Goal: Answer question/provide support: Share knowledge or assist other users

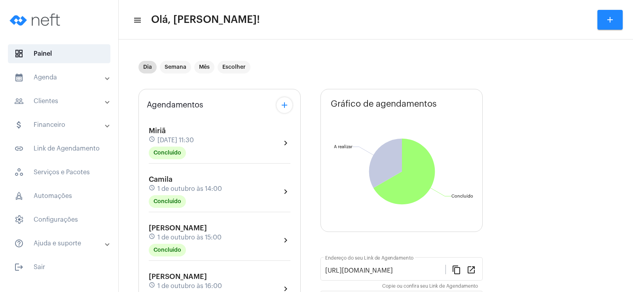
scroll to position [119, 0]
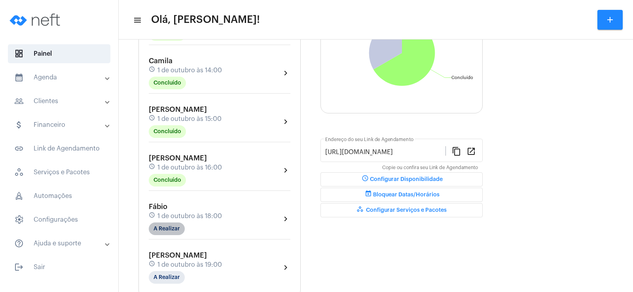
click at [175, 231] on mat-chip "A Realizar" at bounding box center [167, 229] width 36 height 13
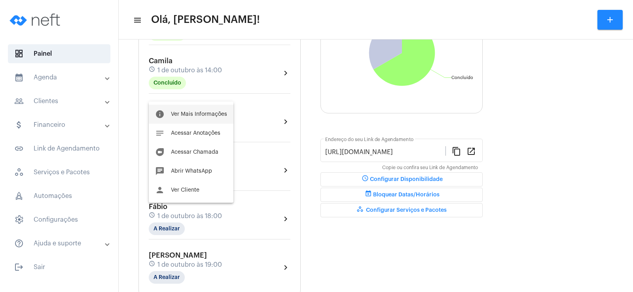
click at [203, 114] on span "Ver Mais Informações" at bounding box center [199, 115] width 56 height 6
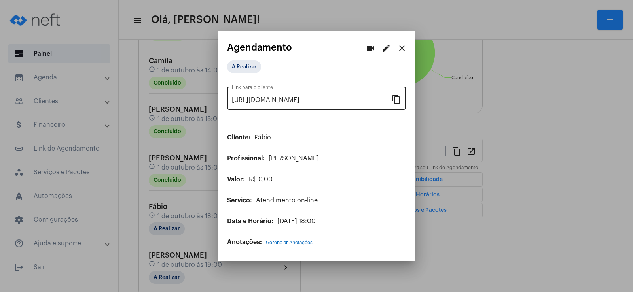
click at [398, 98] on mat-icon "content_copy" at bounding box center [395, 98] width 9 height 9
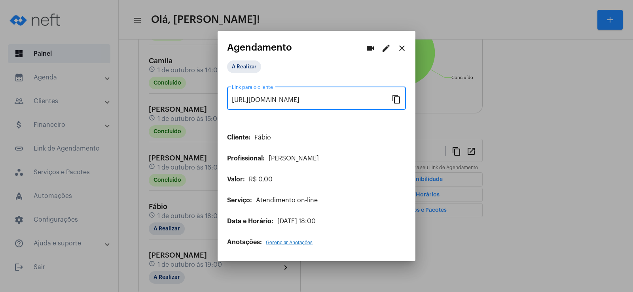
click at [372, 47] on mat-icon "videocam" at bounding box center [369, 47] width 9 height 9
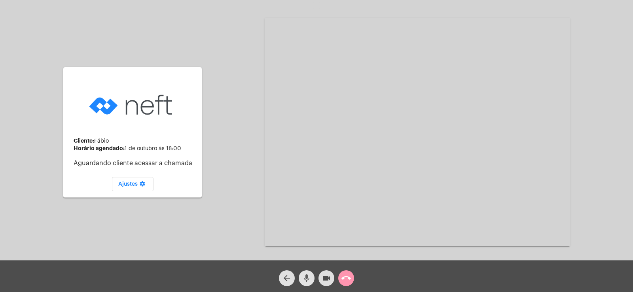
click at [305, 278] on mat-icon "mic" at bounding box center [306, 278] width 9 height 9
click at [321, 280] on button "videocam" at bounding box center [326, 278] width 16 height 16
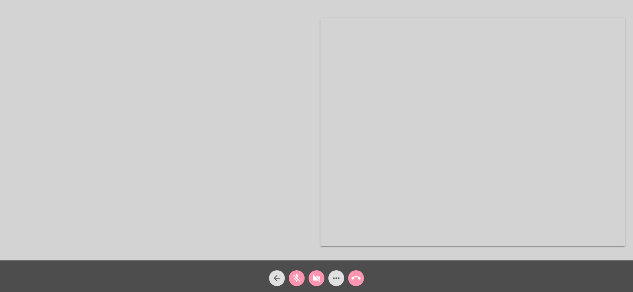
click at [290, 280] on button "mic_off" at bounding box center [297, 278] width 16 height 16
click at [313, 279] on mat-icon "videocam_off" at bounding box center [316, 278] width 9 height 9
click at [339, 279] on mat-icon "more_horiz" at bounding box center [335, 278] width 9 height 9
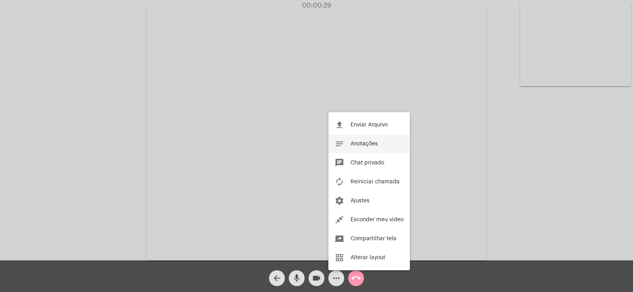
click at [366, 148] on button "notes Anotações" at bounding box center [368, 143] width 81 height 19
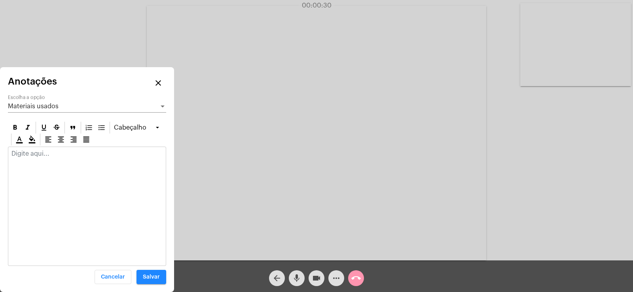
click at [33, 108] on span "Materiais usados" at bounding box center [33, 106] width 51 height 6
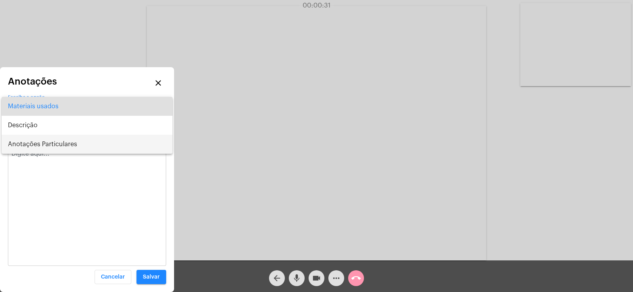
click at [40, 140] on span "Anotações Particulares" at bounding box center [87, 144] width 158 height 19
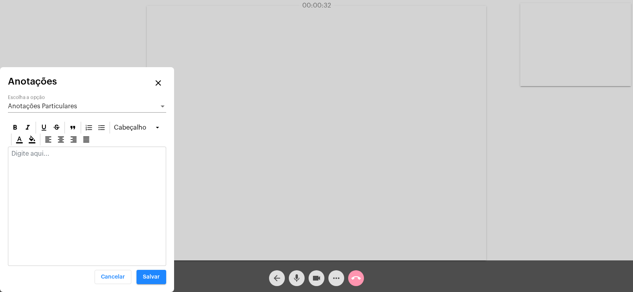
click at [43, 165] on div at bounding box center [87, 206] width 158 height 119
click at [35, 157] on p at bounding box center [86, 153] width 151 height 7
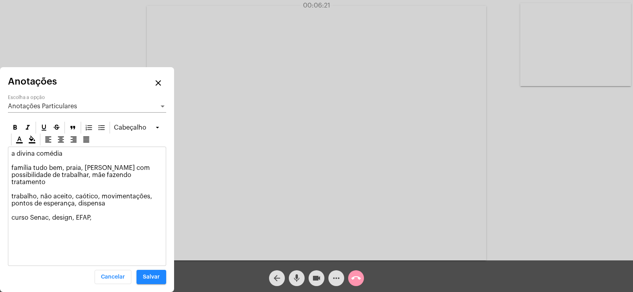
drag, startPoint x: 74, startPoint y: 210, endPoint x: 101, endPoint y: 211, distance: 26.9
click at [101, 211] on p "a divina comédia família tudo bem, praia, [PERSON_NAME] com possibilidade de tr…" at bounding box center [86, 185] width 151 height 71
drag, startPoint x: 13, startPoint y: 203, endPoint x: 123, endPoint y: 201, distance: 110.3
click at [13, 203] on p "a divina comédia família tudo bem, praia, [PERSON_NAME] com possibilidade de tr…" at bounding box center [86, 185] width 151 height 71
click at [146, 187] on p "a divina comédia família tudo bem, praia, [PERSON_NAME] com possibilidade de tr…" at bounding box center [86, 189] width 151 height 78
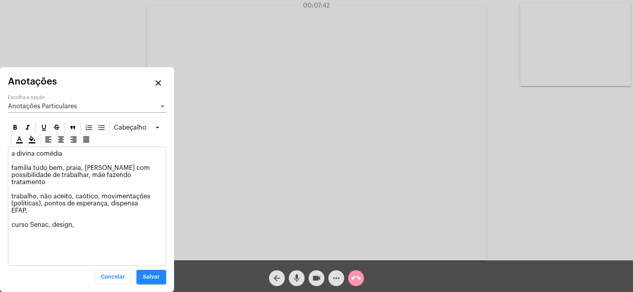
click at [106, 195] on p "a divina comédia família tudo bem, praia, [PERSON_NAME] com possibilidade de tr…" at bounding box center [86, 189] width 151 height 78
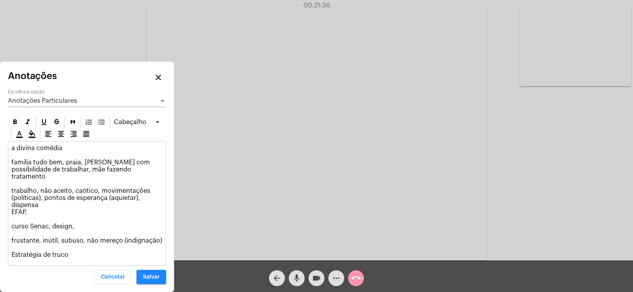
click at [64, 104] on span "Anotações Particulares" at bounding box center [42, 101] width 69 height 6
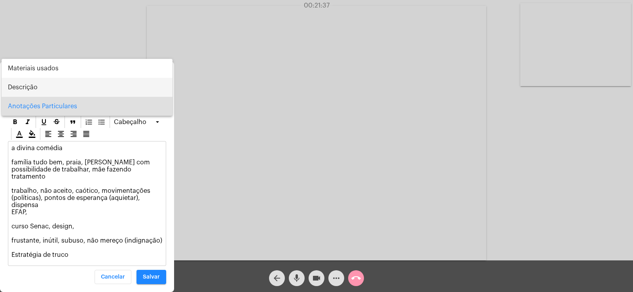
click at [34, 84] on span "Descrição" at bounding box center [87, 87] width 158 height 19
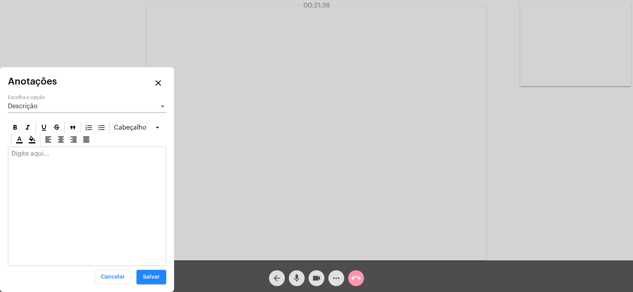
click at [65, 170] on div at bounding box center [87, 206] width 158 height 119
click at [59, 155] on p at bounding box center [86, 153] width 151 height 7
click at [145, 279] on span "Salvar" at bounding box center [151, 277] width 17 height 6
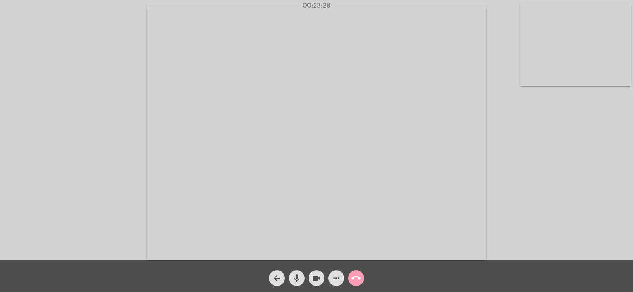
click at [356, 281] on mat-icon "call_end" at bounding box center [355, 278] width 9 height 9
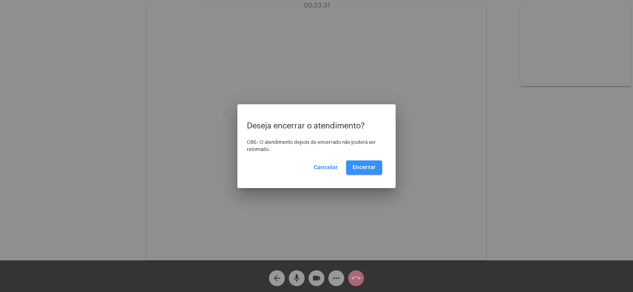
click at [367, 165] on span "Encerrar" at bounding box center [363, 168] width 23 height 6
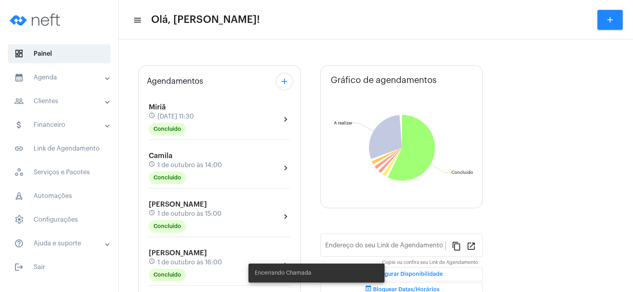
scroll to position [119, 0]
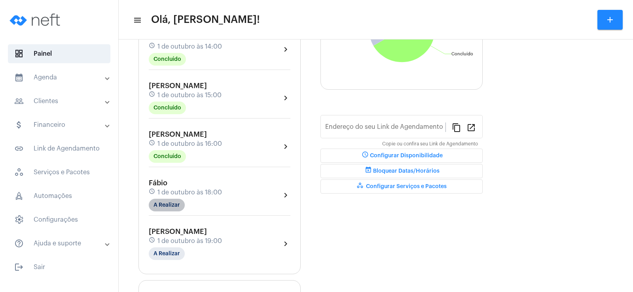
click at [177, 204] on mat-chip "A Realizar" at bounding box center [167, 205] width 36 height 13
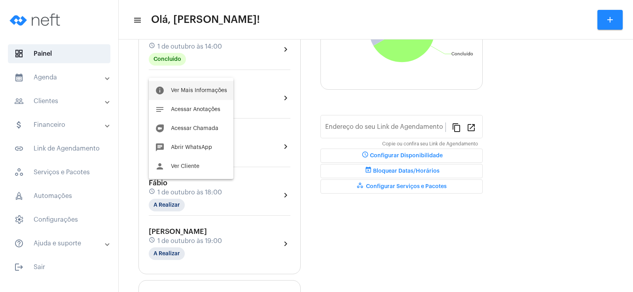
type input "[URL][DOMAIN_NAME]"
click at [202, 106] on button "notes Acessar Anotações" at bounding box center [191, 109] width 85 height 19
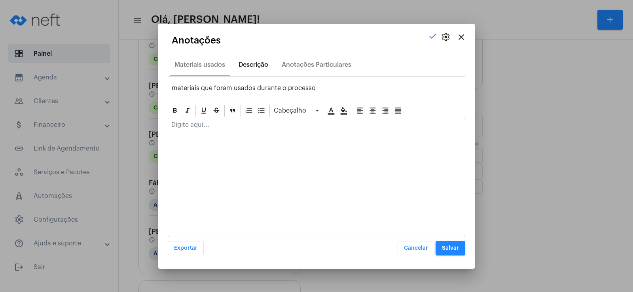
click at [256, 67] on div "Descrição" at bounding box center [253, 64] width 30 height 7
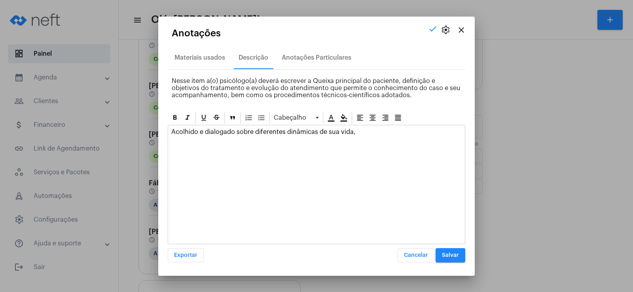
click at [394, 138] on div "Acolhido e dialogado sobre diferentes dinâmicas de sua vida," at bounding box center [316, 133] width 297 height 17
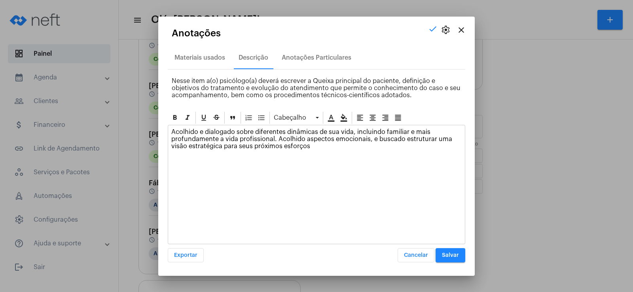
click at [444, 255] on span "Salvar" at bounding box center [450, 256] width 17 height 6
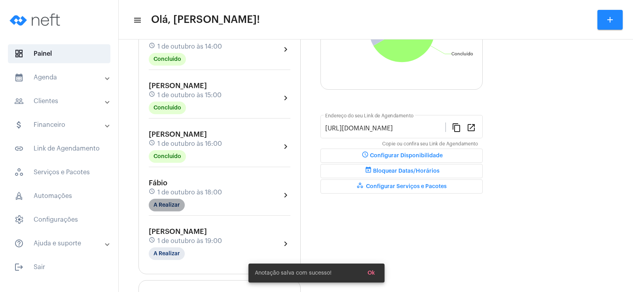
click at [166, 207] on mat-chip "A Realizar" at bounding box center [167, 205] width 36 height 13
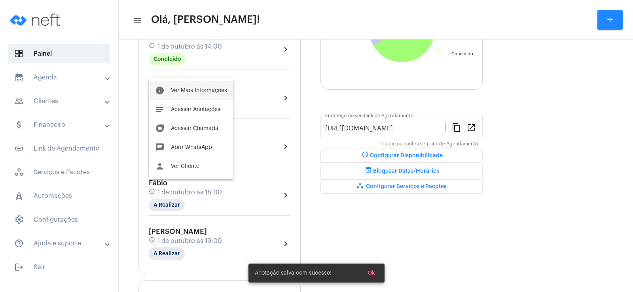
click at [191, 91] on span "Ver Mais Informações" at bounding box center [199, 91] width 56 height 6
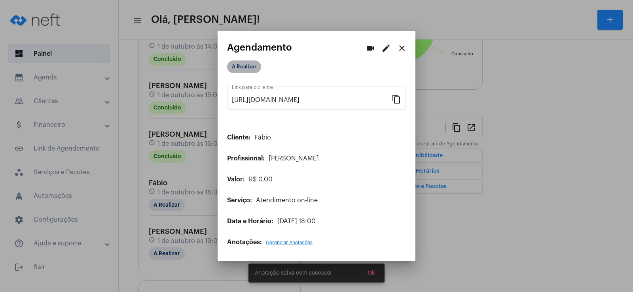
click at [248, 64] on mat-chip "A Realizar" at bounding box center [244, 67] width 34 height 13
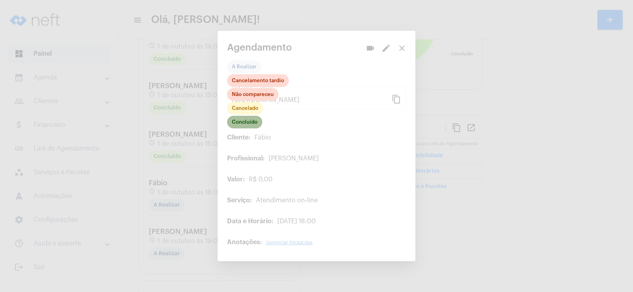
click at [249, 124] on mat-chip "Concluído" at bounding box center [244, 122] width 35 height 13
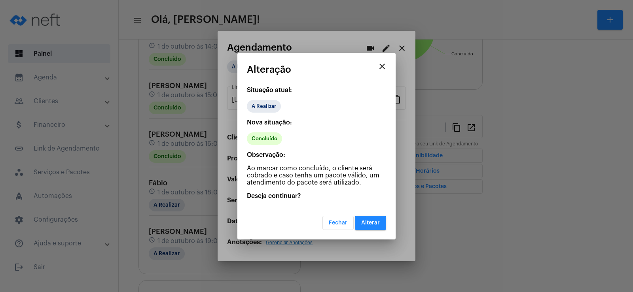
click at [368, 227] on button "Alterar" at bounding box center [370, 223] width 31 height 14
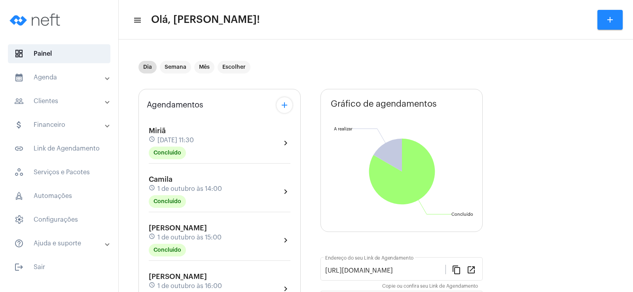
scroll to position [119, 0]
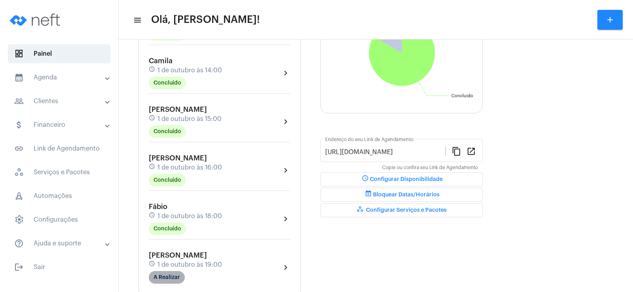
click at [168, 274] on mat-chip "A Realizar" at bounding box center [167, 277] width 36 height 13
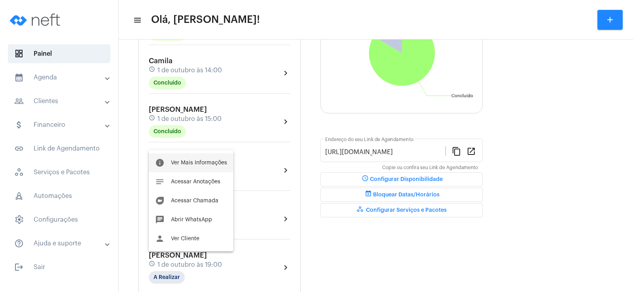
click at [211, 159] on button "info Ver Mais Informações" at bounding box center [191, 162] width 85 height 19
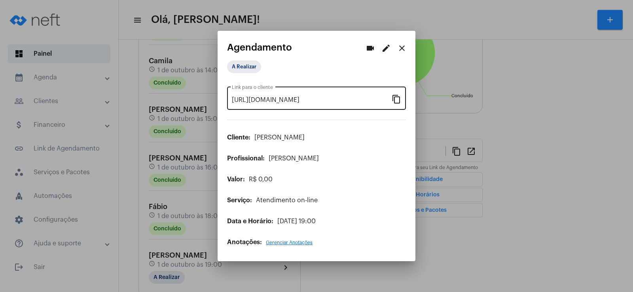
click at [395, 98] on mat-icon "content_copy" at bounding box center [395, 98] width 9 height 9
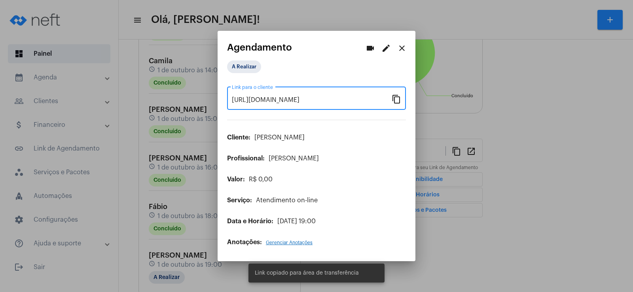
click at [363, 50] on button "videocam" at bounding box center [370, 48] width 16 height 16
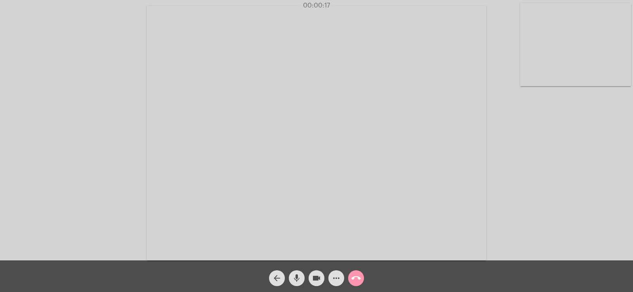
click at [333, 275] on mat-icon "more_horiz" at bounding box center [335, 278] width 9 height 9
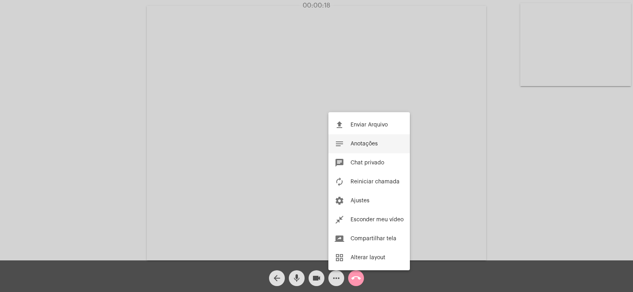
click at [369, 136] on button "notes Anotações" at bounding box center [368, 143] width 81 height 19
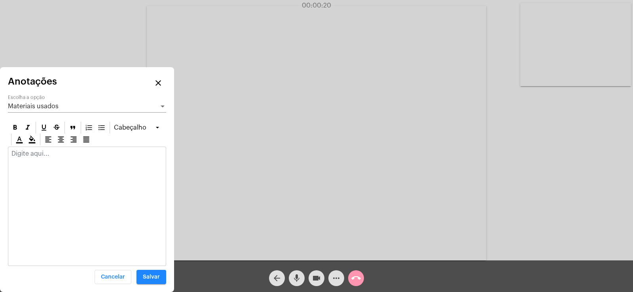
click at [58, 104] on div "Materiais usados" at bounding box center [83, 106] width 151 height 7
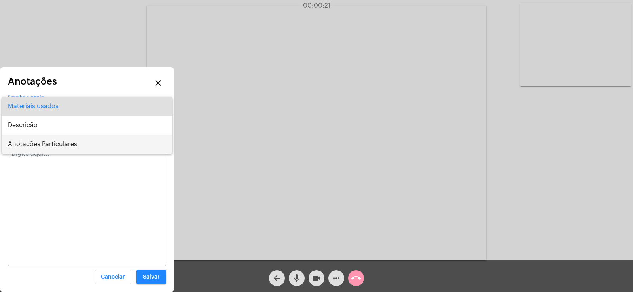
click at [61, 138] on span "Anotações Particulares" at bounding box center [87, 144] width 158 height 19
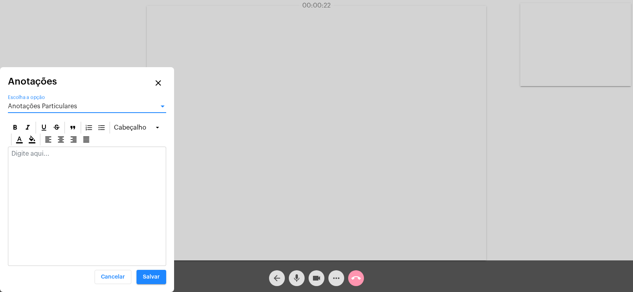
click at [41, 158] on div at bounding box center [86, 155] width 157 height 17
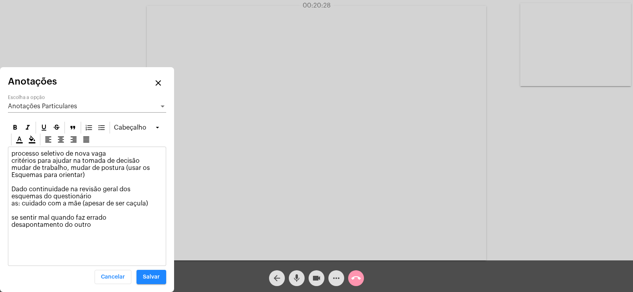
click at [117, 218] on p "processo seletivo de nova vaga critérios para ajudar na tomada de decisão mudar…" at bounding box center [86, 189] width 151 height 78
click at [104, 229] on div "processo seletivo de nova vaga critérios para ajudar na tomada de decisão mudar…" at bounding box center [86, 191] width 157 height 89
click at [104, 218] on p "processo seletivo de nova vaga critérios para ajudar na tomada de decisão mudar…" at bounding box center [86, 189] width 151 height 78
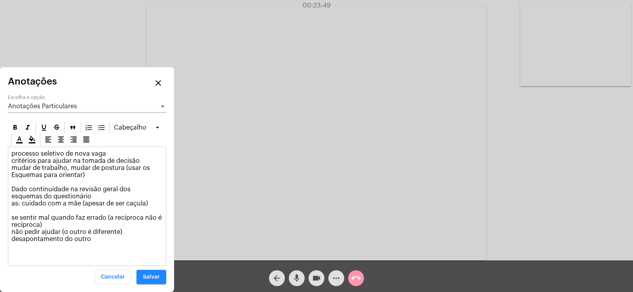
click at [141, 233] on p "processo seletivo de nova vaga critérios para ajudar na tomada de decisão mudar…" at bounding box center [86, 196] width 151 height 93
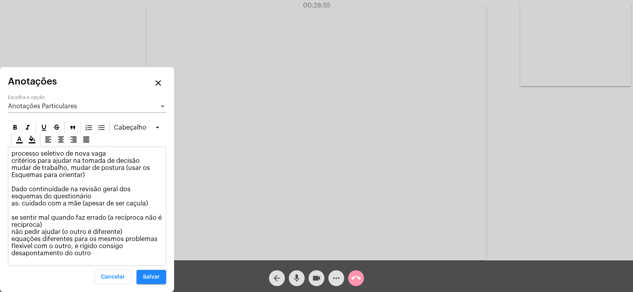
click at [82, 254] on p "processo seletivo de nova vaga critérios para ajudar na tomada de decisão mudar…" at bounding box center [86, 203] width 151 height 107
click at [89, 254] on p "processo seletivo de nova vaga critérios para ajudar na tomada de decisão mudar…" at bounding box center [86, 203] width 151 height 107
click at [84, 254] on p "processo seletivo de nova vaga critérios para ajudar na tomada de decisão mudar…" at bounding box center [86, 203] width 151 height 107
click at [92, 253] on p "processo seletivo de nova vaga critérios para ajudar na tomada de decisão mudar…" at bounding box center [86, 203] width 151 height 107
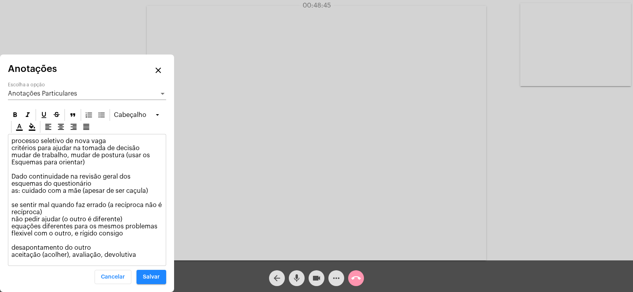
drag, startPoint x: 10, startPoint y: 175, endPoint x: 66, endPoint y: 183, distance: 55.9
click at [66, 183] on div "processo seletivo de nova vaga critérios para ajudar na tomada de decisão mudar…" at bounding box center [86, 199] width 157 height 131
copy p "Dado continuidade na revisão geral dos esquemas do questionário"
click at [55, 88] on div "Anotações Particulares Escolha a opção" at bounding box center [87, 91] width 158 height 18
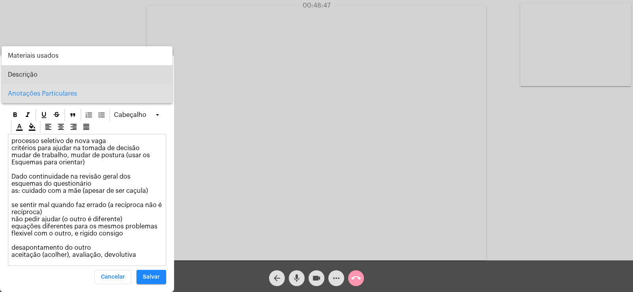
click at [48, 72] on span "Descrição" at bounding box center [87, 74] width 158 height 19
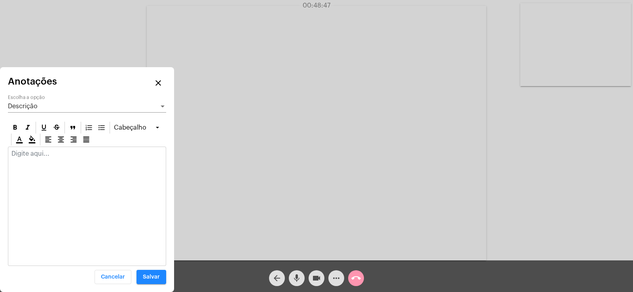
click at [38, 166] on div at bounding box center [87, 206] width 158 height 119
click at [29, 153] on p at bounding box center [86, 153] width 151 height 7
click at [19, 153] on p "Dado continuidade na revisão geral dos esquemas do questionário" at bounding box center [86, 160] width 151 height 21
click at [148, 280] on span "Salvar" at bounding box center [151, 277] width 17 height 6
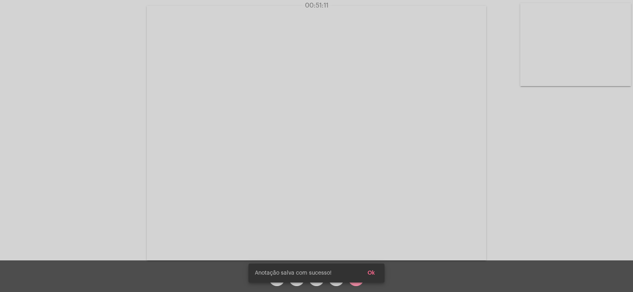
click at [372, 274] on span "Ok" at bounding box center [371, 273] width 8 height 6
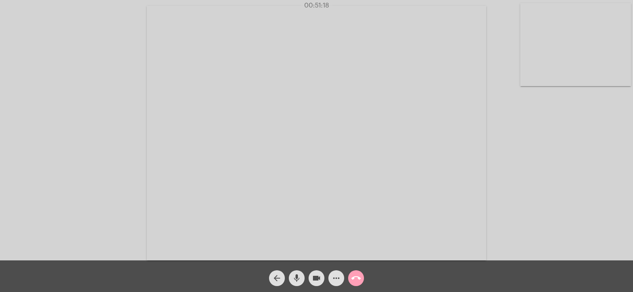
click at [360, 279] on mat-icon "call_end" at bounding box center [355, 278] width 9 height 9
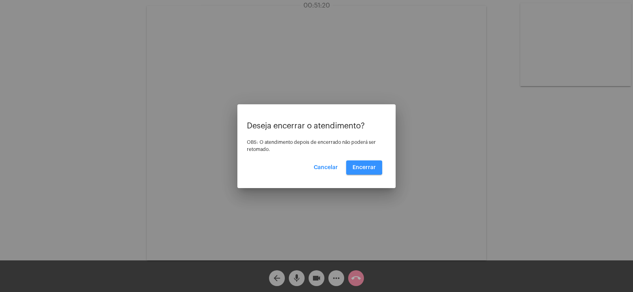
click at [359, 167] on span "Encerrar" at bounding box center [363, 168] width 23 height 6
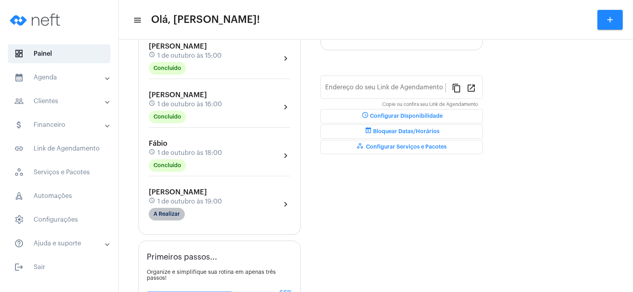
type input "[URL][DOMAIN_NAME]"
click at [164, 213] on mat-chip "A Realizar" at bounding box center [167, 214] width 36 height 13
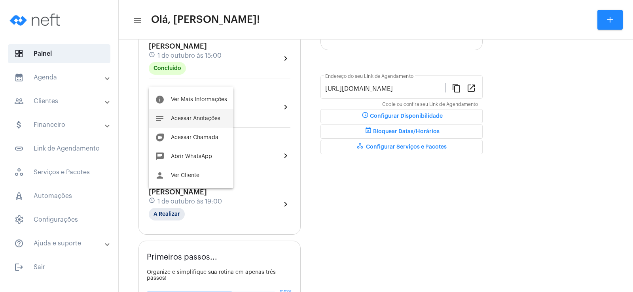
click at [198, 119] on span "Acessar Anotações" at bounding box center [195, 119] width 49 height 6
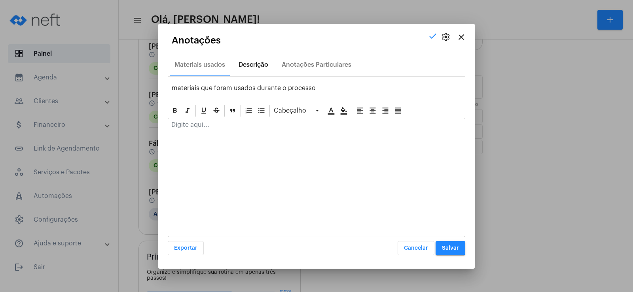
click at [263, 64] on div "Descrição" at bounding box center [253, 64] width 30 height 7
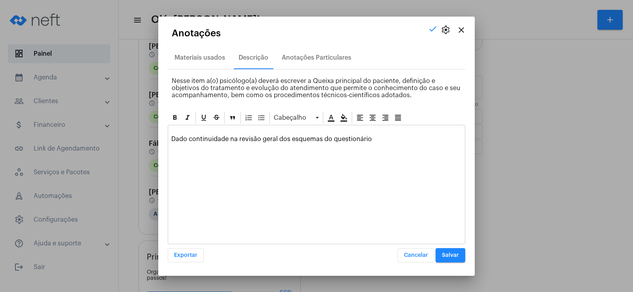
click at [179, 129] on p "Dado continuidade na revisão geral dos esquemas do questionário" at bounding box center [316, 136] width 290 height 14
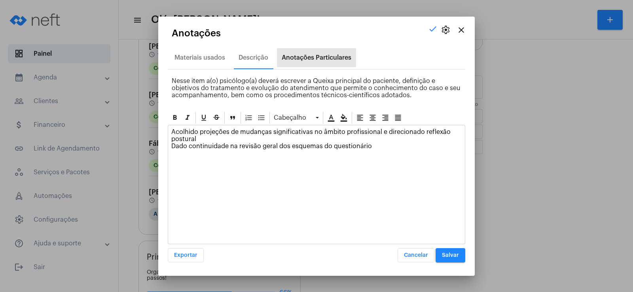
click at [319, 52] on div "Anotações Particulares" at bounding box center [316, 57] width 79 height 19
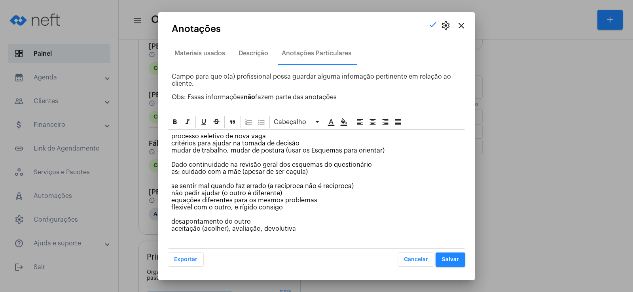
drag, startPoint x: 171, startPoint y: 151, endPoint x: 282, endPoint y: 150, distance: 110.3
click at [282, 150] on p "processo seletivo de nova vaga critérios para ajudar na tomada de decisão mudar…" at bounding box center [316, 183] width 290 height 100
copy p "mudar de trabalho, mudar de postura"
drag, startPoint x: 171, startPoint y: 200, endPoint x: 293, endPoint y: 209, distance: 122.1
click at [293, 209] on div "processo seletivo de nova vaga critérios para ajudar na tomada de decisão mudar…" at bounding box center [316, 185] width 297 height 110
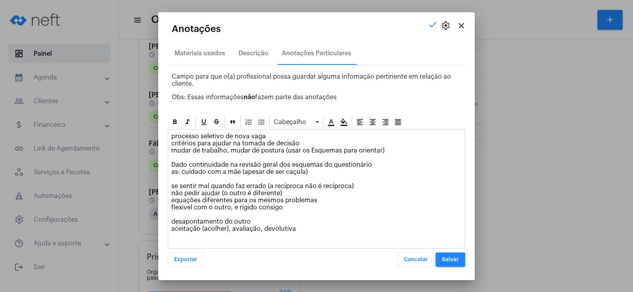
copy p "equações diferentes para os mesmos problemas flexivel com o outro, e rígido con…"
drag, startPoint x: 171, startPoint y: 221, endPoint x: 295, endPoint y: 226, distance: 123.9
click at [295, 226] on p "processo seletivo de nova vaga critérios para ajudar na tomada de decisão mudar…" at bounding box center [316, 183] width 290 height 100
copy p "desapontamento do outro aceitação (acolher), avaliação, devolutiva"
click at [450, 257] on span "Salvar" at bounding box center [450, 260] width 17 height 6
